Goal: Task Accomplishment & Management: Manage account settings

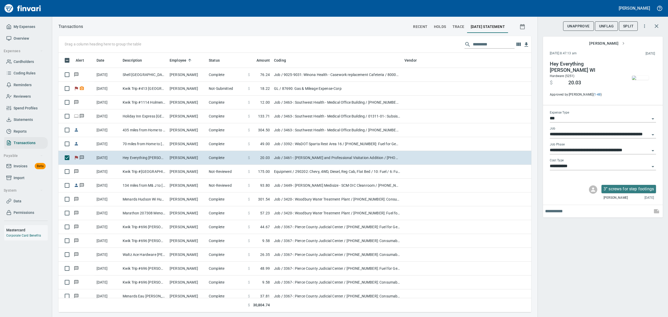
scroll to position [254, 461]
click at [16, 61] on span "Cardholders" at bounding box center [24, 61] width 20 height 7
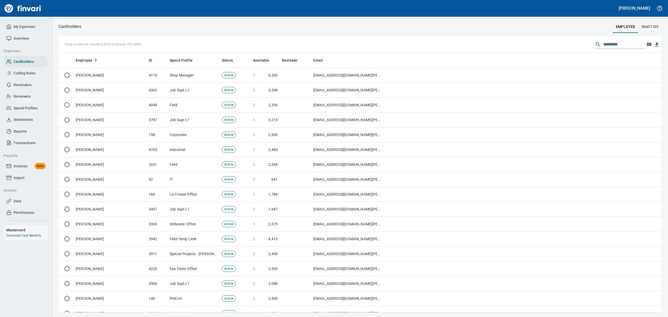
scroll to position [254, 591]
click at [534, 44] on input "text" at bounding box center [624, 44] width 42 height 8
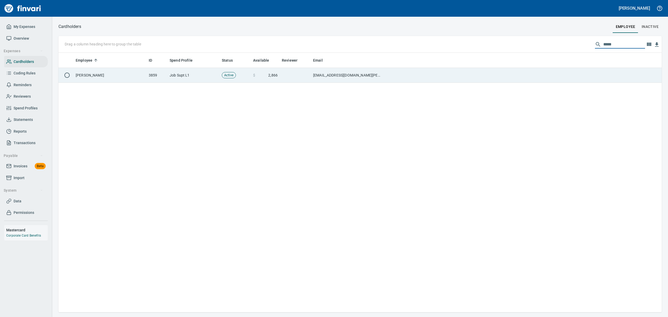
type input "*****"
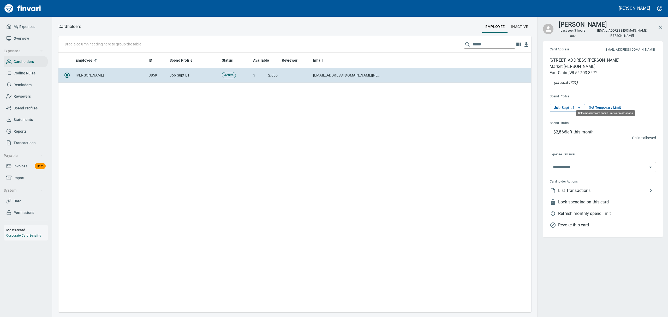
scroll to position [254, 467]
click at [534, 105] on span "Set Temporary Limit" at bounding box center [605, 108] width 32 height 6
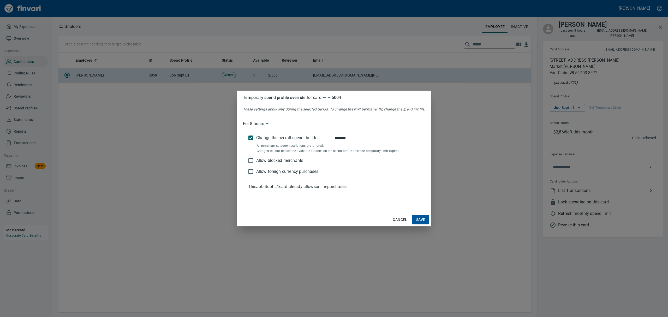
type input "*******"
click at [419, 219] on span "Save" at bounding box center [420, 219] width 9 height 7
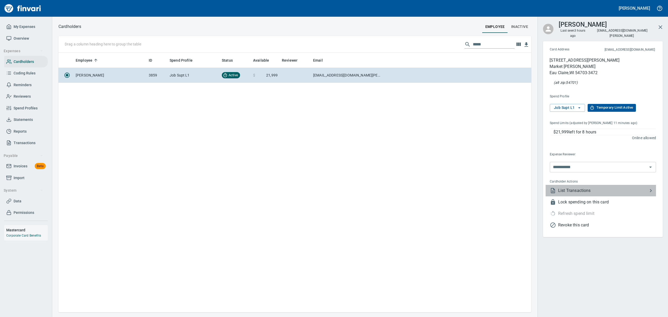
click at [534, 187] on span "List Transactions" at bounding box center [602, 190] width 89 height 6
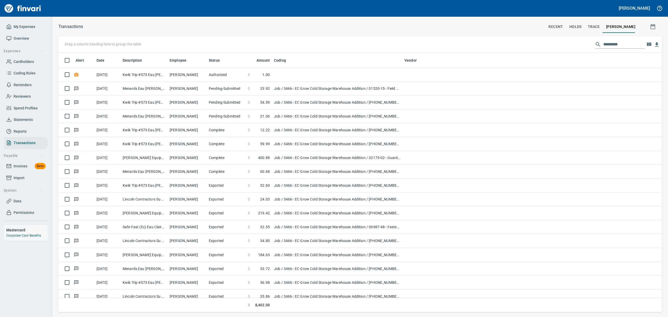
scroll to position [254, 591]
